Goal: Task Accomplishment & Management: Manage account settings

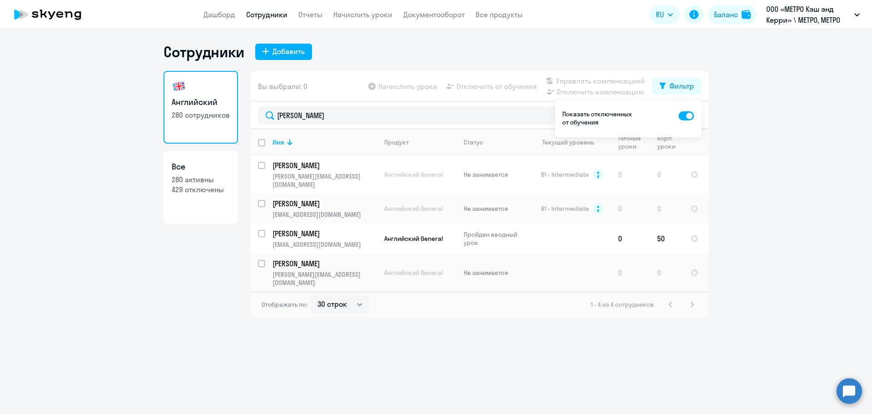
select select "30"
click at [227, 111] on div "Английский 280 сотрудников Все 280 активны 429 отключены Вы выбрали: 0 Начислит…" at bounding box center [435, 194] width 545 height 246
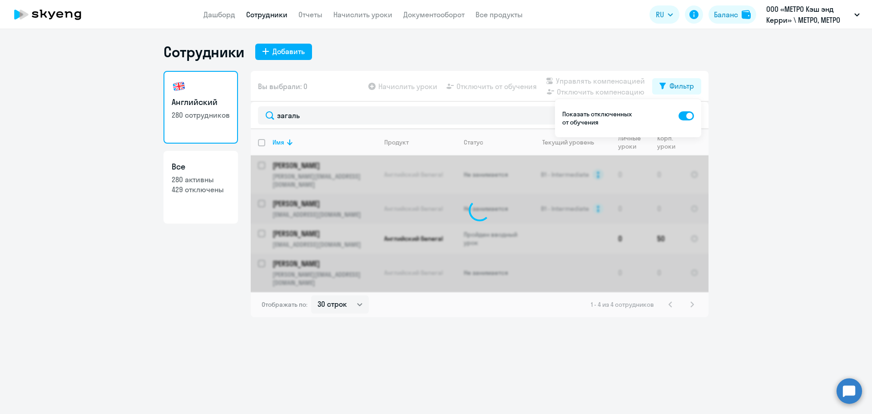
type input "загаль"
click at [686, 118] on span at bounding box center [685, 115] width 15 height 9
click at [678, 116] on input "checkbox" at bounding box center [678, 115] width 0 height 0
checkbox input "false"
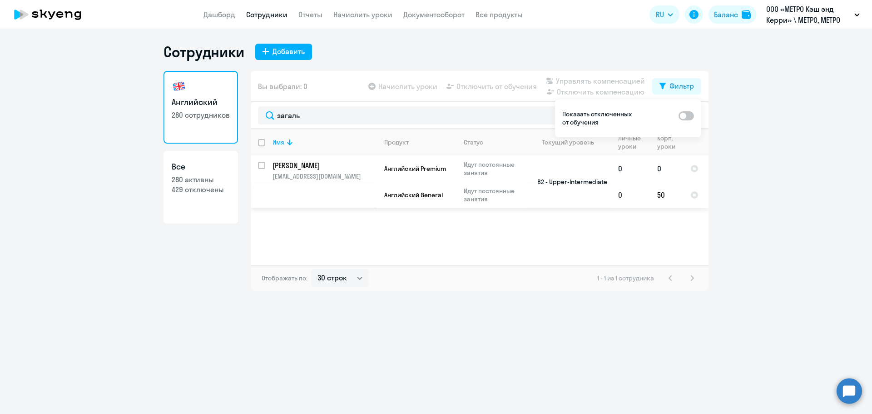
click at [261, 164] on input "select row 10957104" at bounding box center [267, 171] width 18 height 18
checkbox input "true"
click at [409, 84] on span "Начислить уроки" at bounding box center [407, 86] width 59 height 11
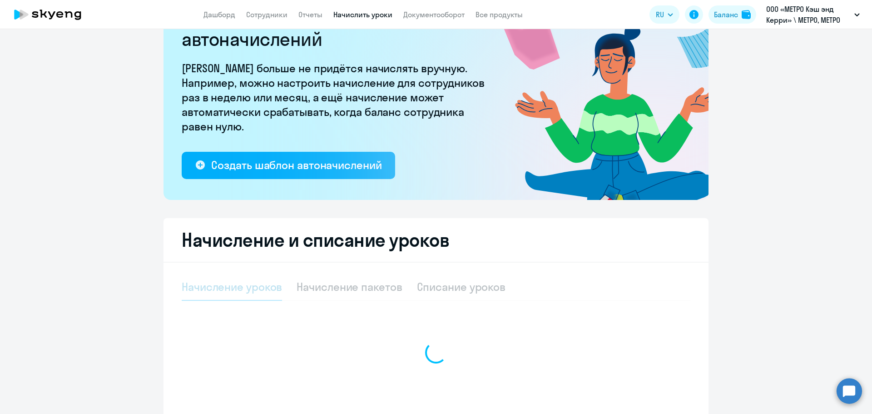
scroll to position [123, 0]
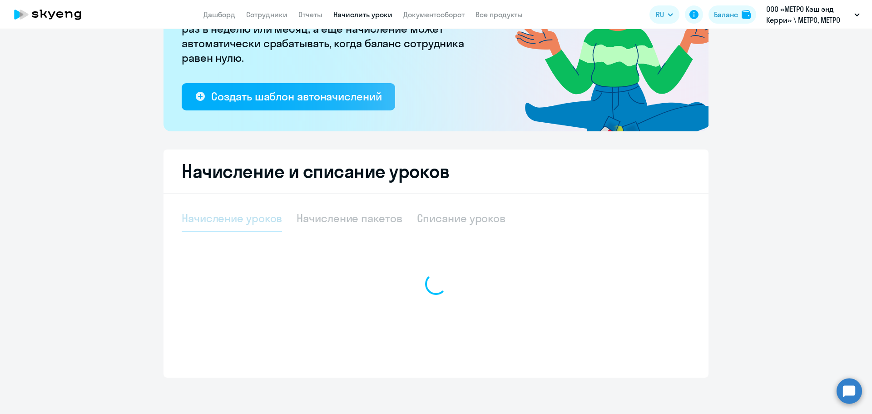
select select "10"
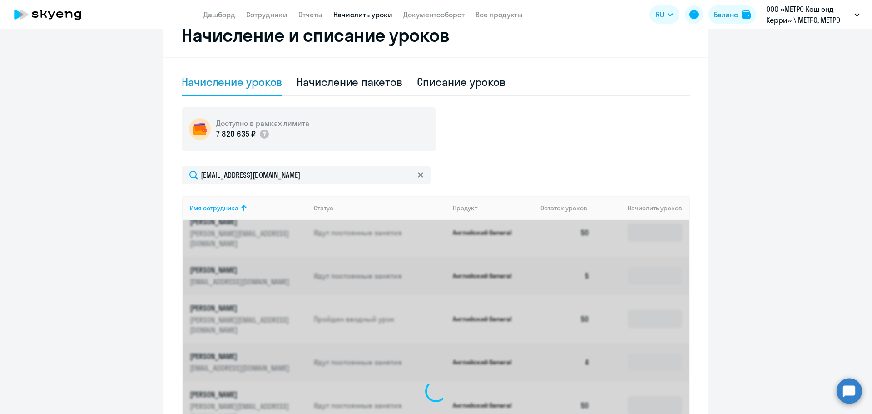
scroll to position [254, 0]
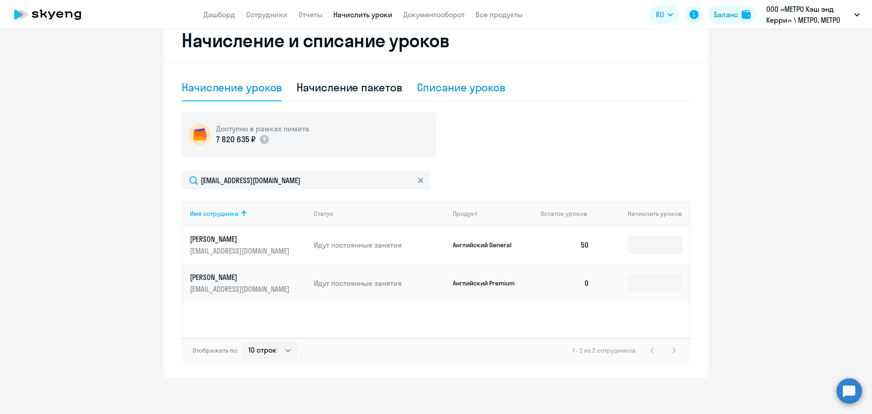
click at [449, 86] on div "Списание уроков" at bounding box center [461, 87] width 89 height 15
select select "10"
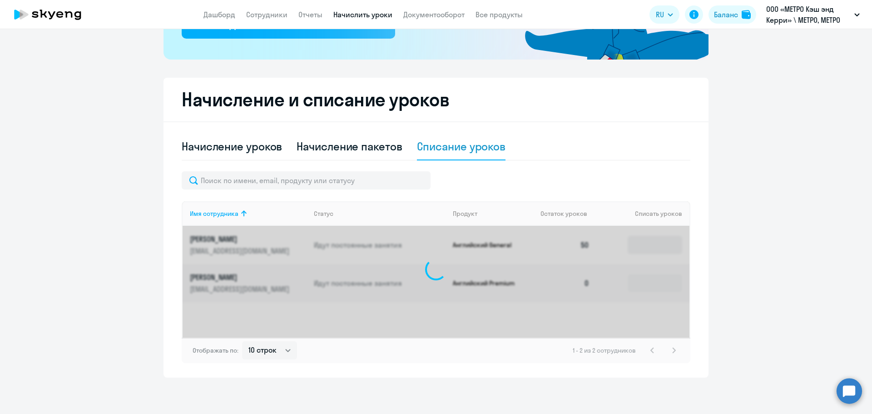
scroll to position [259, 0]
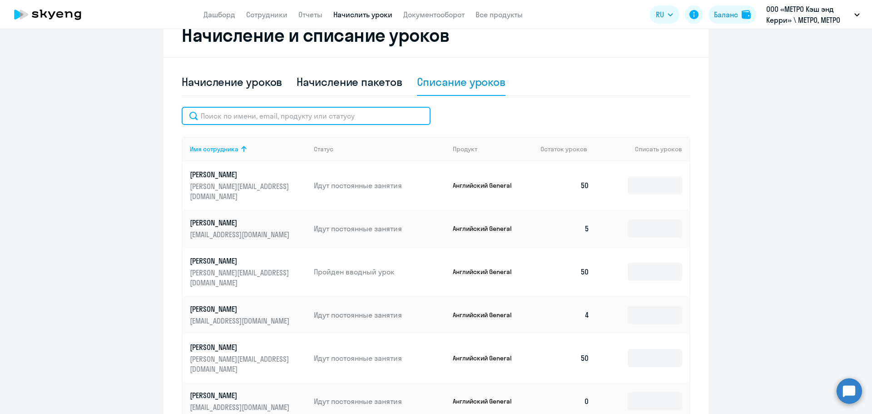
click at [291, 113] on input "text" at bounding box center [306, 116] width 249 height 18
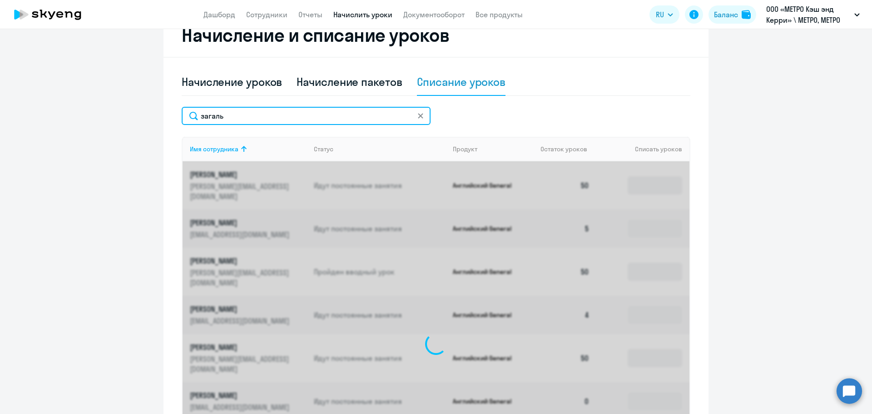
scroll to position [195, 0]
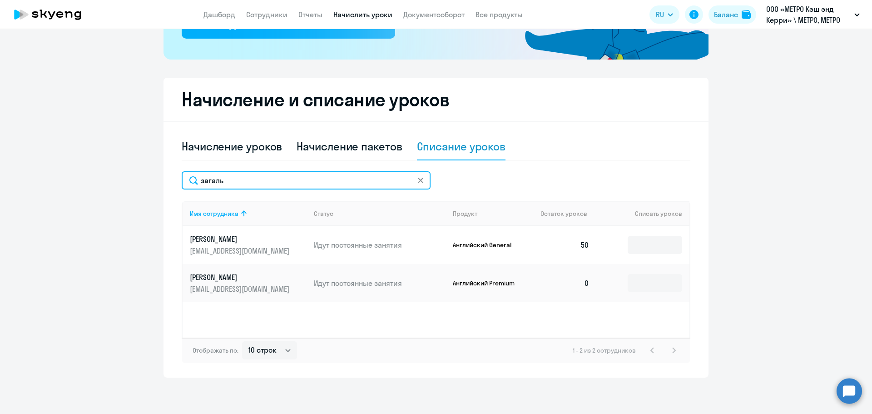
type input "загаль"
click at [649, 239] on td at bounding box center [643, 245] width 93 height 38
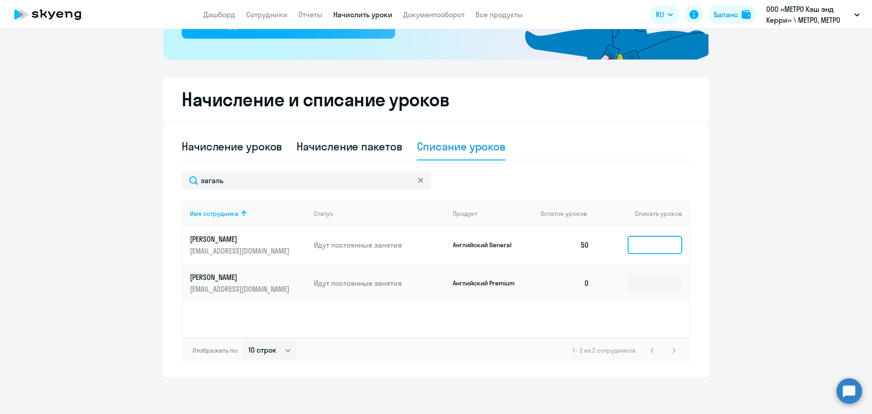
click at [648, 247] on input at bounding box center [654, 245] width 54 height 18
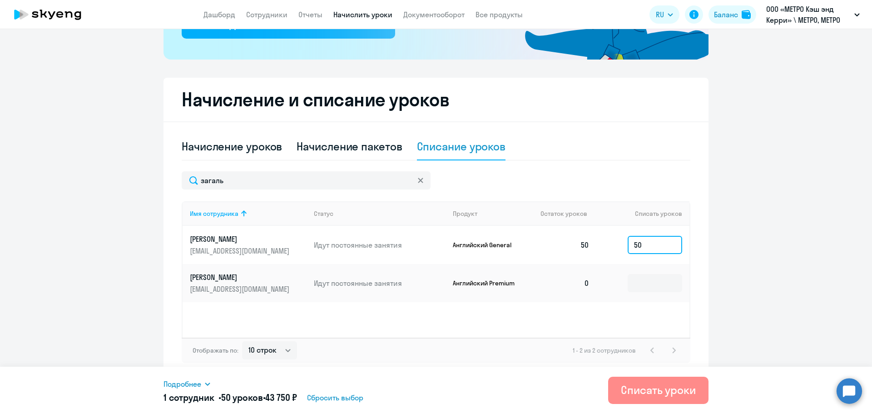
type input "50"
click at [642, 400] on button "Списать уроки" at bounding box center [658, 389] width 100 height 27
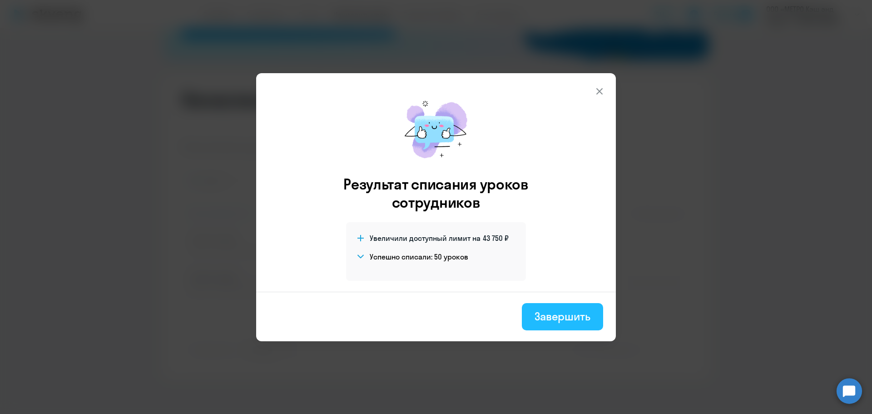
click at [592, 321] on button "Завершить" at bounding box center [562, 316] width 81 height 27
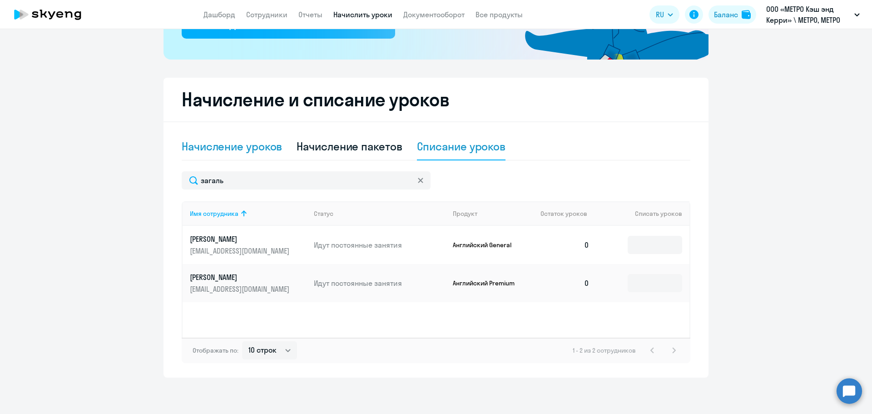
click at [233, 147] on div "Начисление уроков" at bounding box center [232, 146] width 100 height 15
select select "10"
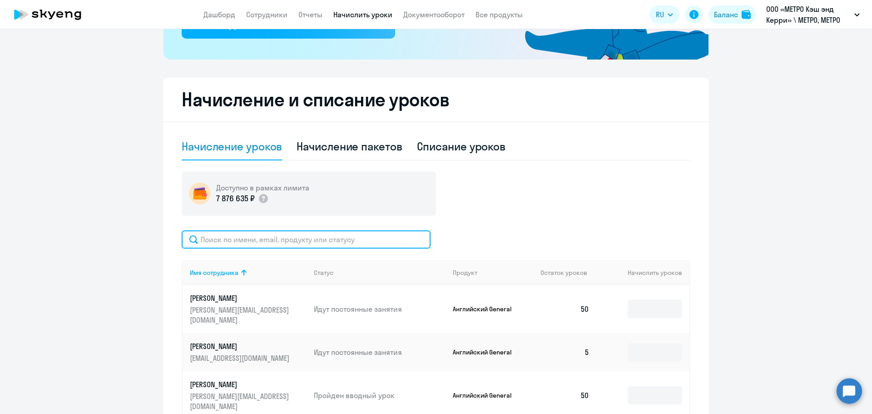
click at [255, 242] on input "text" at bounding box center [306, 239] width 249 height 18
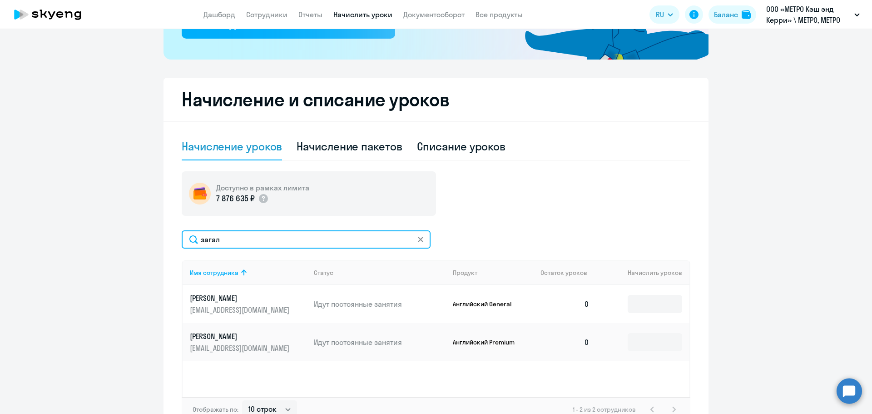
type input "загал"
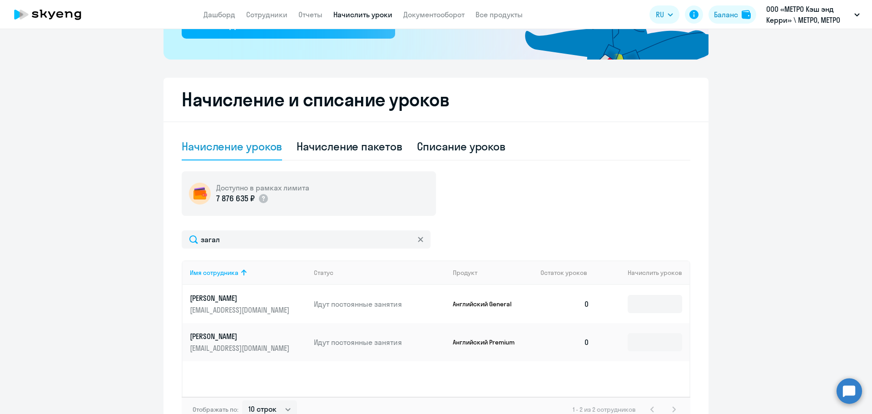
click at [634, 361] on td at bounding box center [643, 342] width 93 height 38
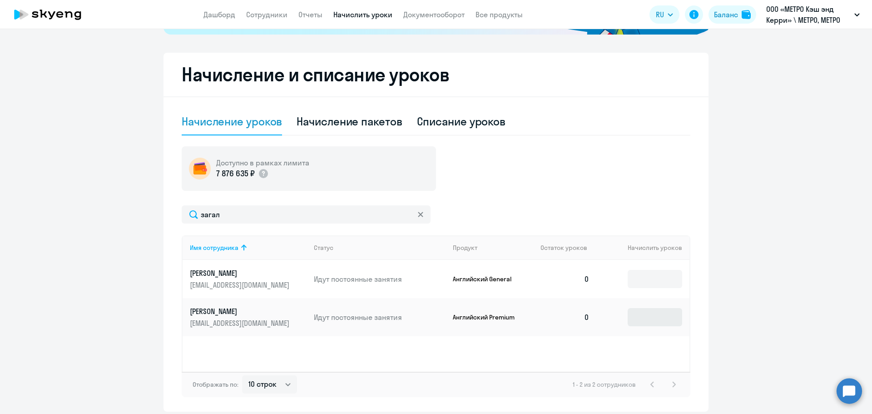
scroll to position [254, 0]
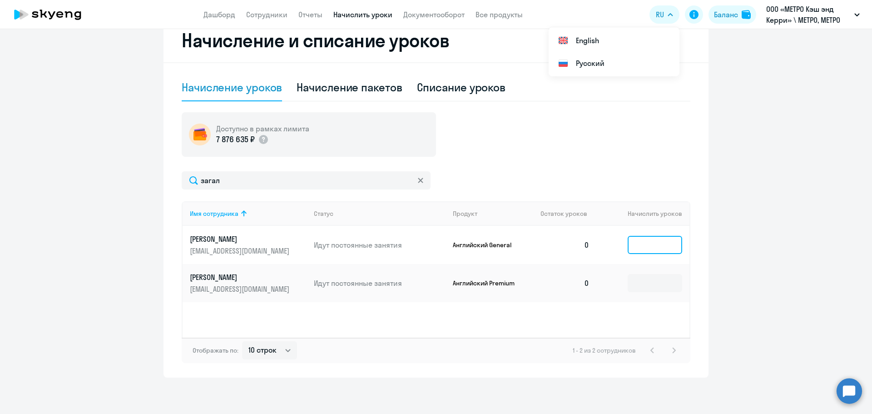
click at [635, 242] on input at bounding box center [654, 245] width 54 height 18
type input "1"
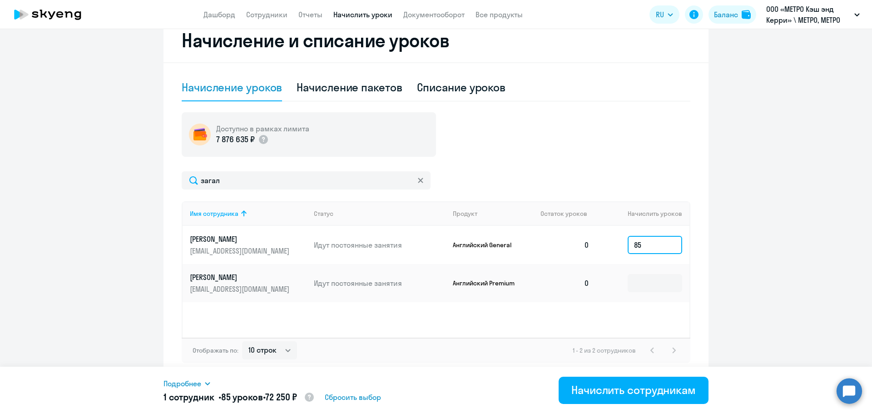
type input "8"
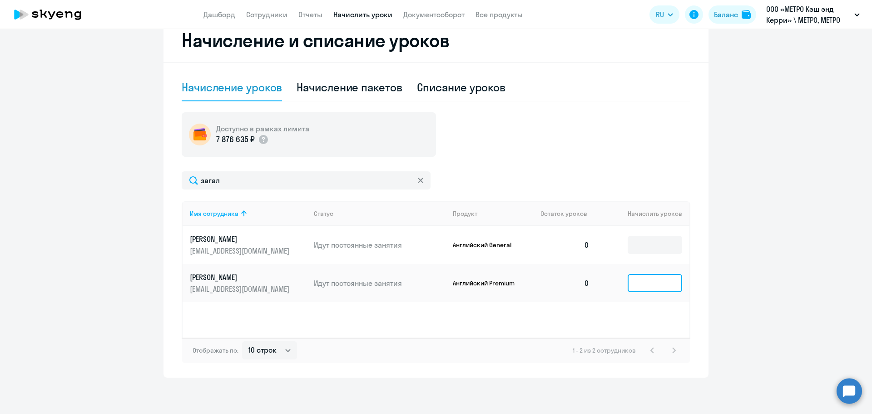
click at [643, 292] on input at bounding box center [654, 283] width 54 height 18
type input "1"
click at [632, 292] on input at bounding box center [654, 283] width 54 height 18
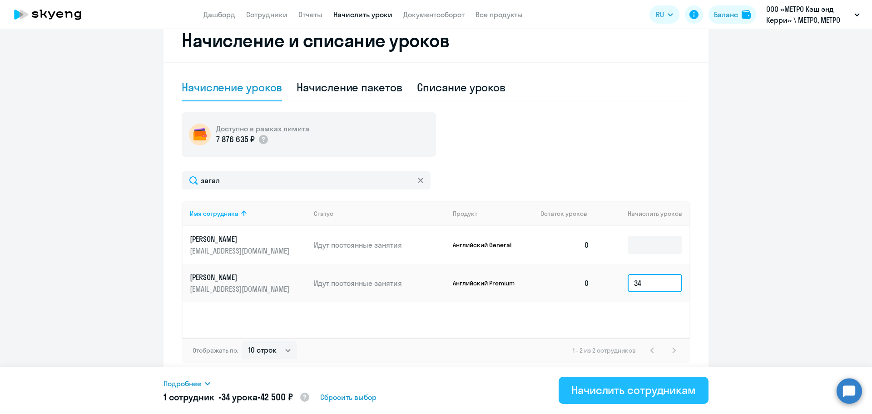
type input "34"
click at [638, 385] on div "Начислить сотрудникам" at bounding box center [633, 389] width 124 height 15
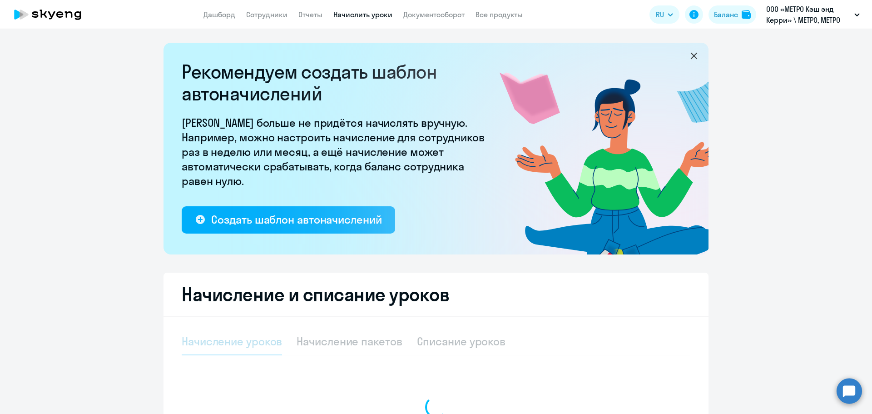
click at [497, 11] on link "Все продукты" at bounding box center [498, 14] width 47 height 9
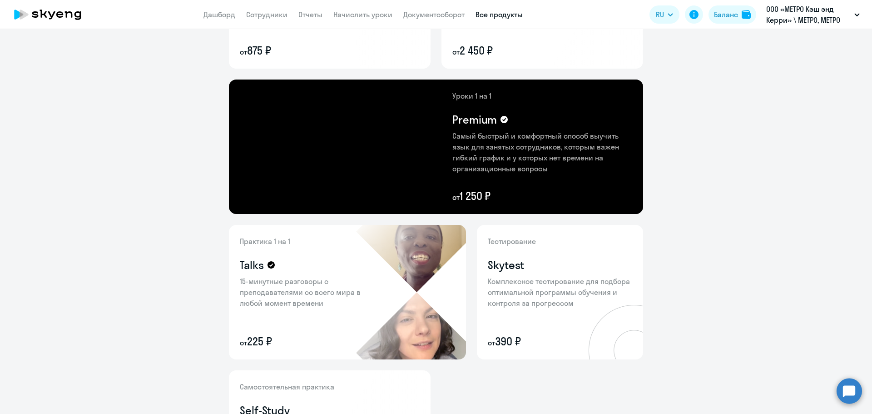
scroll to position [166, 0]
